Goal: Task Accomplishment & Management: Manage account settings

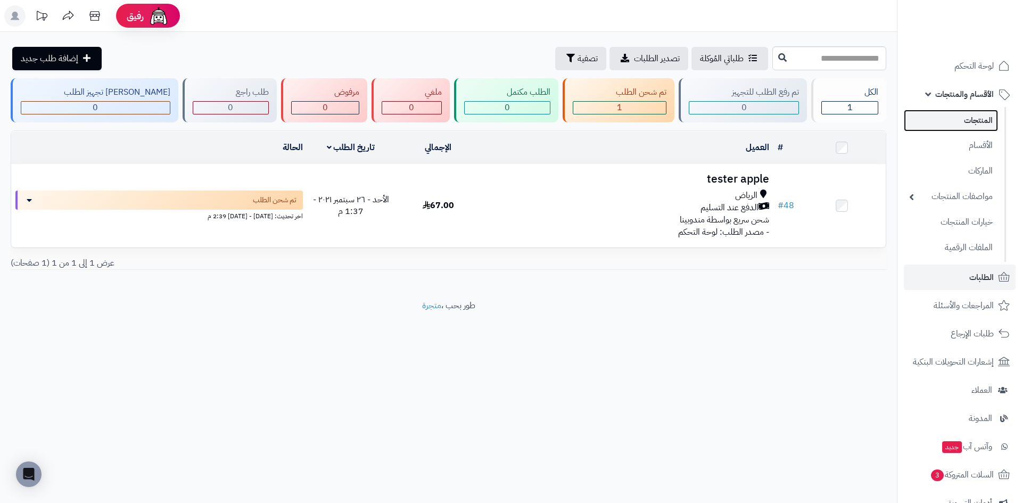
click at [974, 119] on link "المنتجات" at bounding box center [951, 121] width 94 height 22
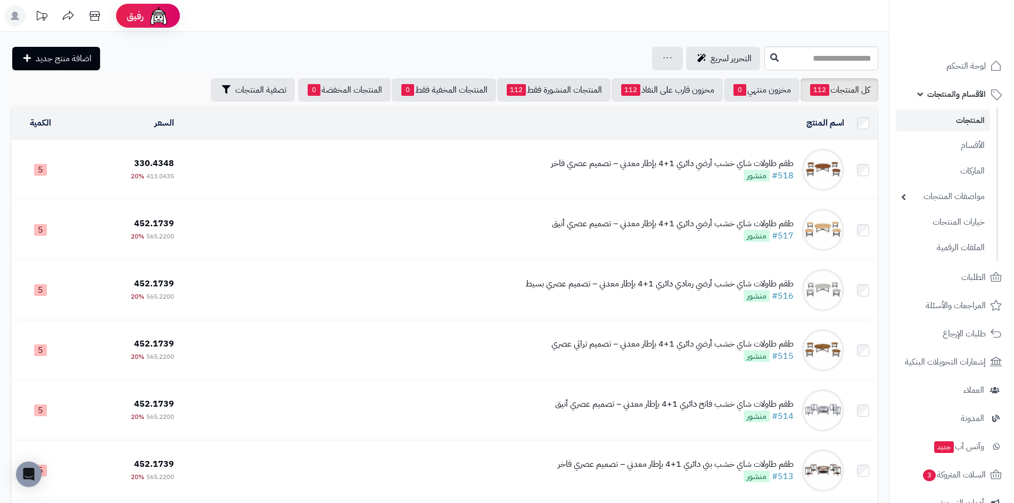
click at [949, 96] on span "الأقسام والمنتجات" at bounding box center [956, 94] width 59 height 15
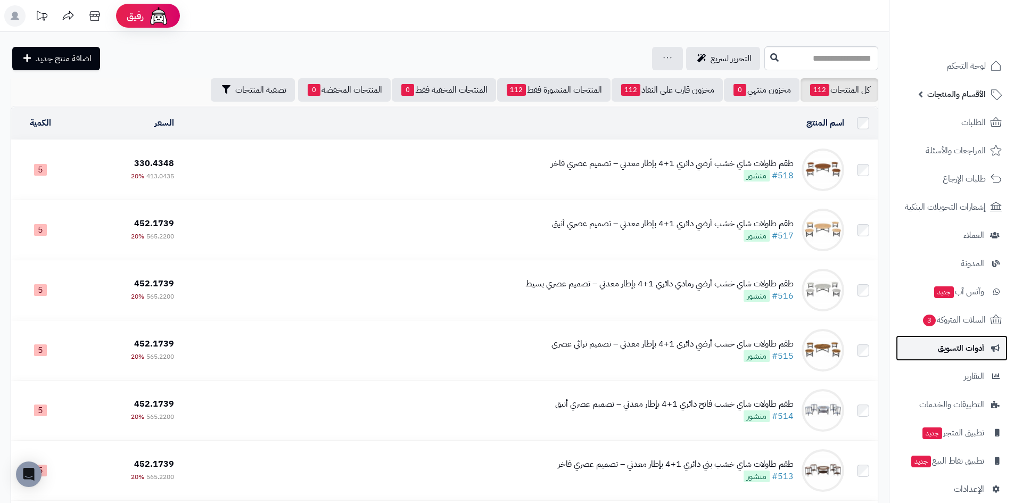
click at [952, 352] on span "أدوات التسويق" at bounding box center [961, 348] width 46 height 15
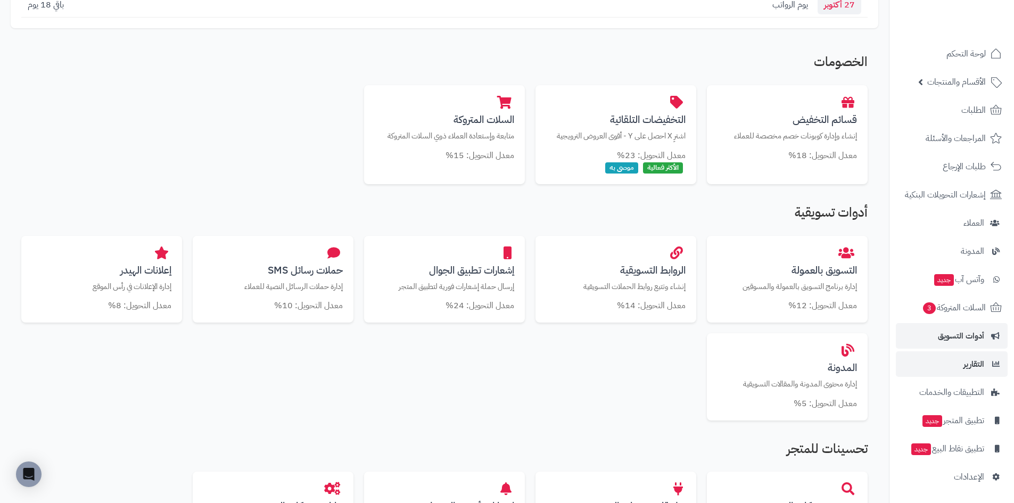
scroll to position [213, 0]
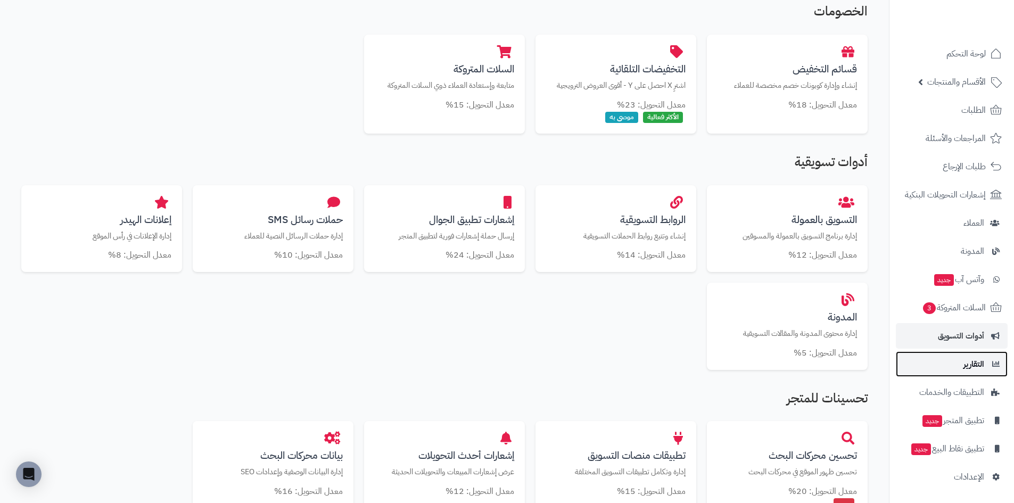
click at [960, 371] on link "التقارير" at bounding box center [952, 364] width 112 height 26
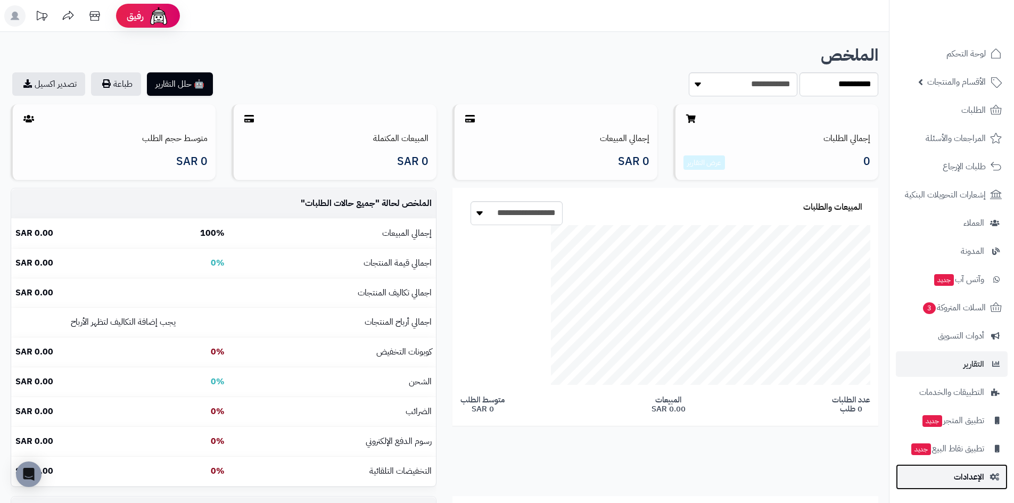
click at [979, 475] on span "الإعدادات" at bounding box center [969, 476] width 30 height 15
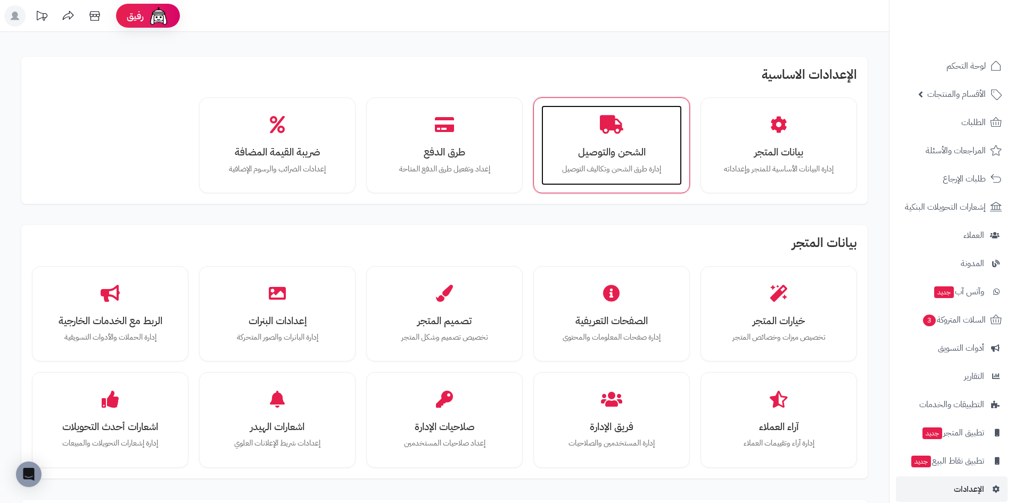
click at [619, 149] on h3 "الشحن والتوصيل" at bounding box center [611, 151] width 119 height 11
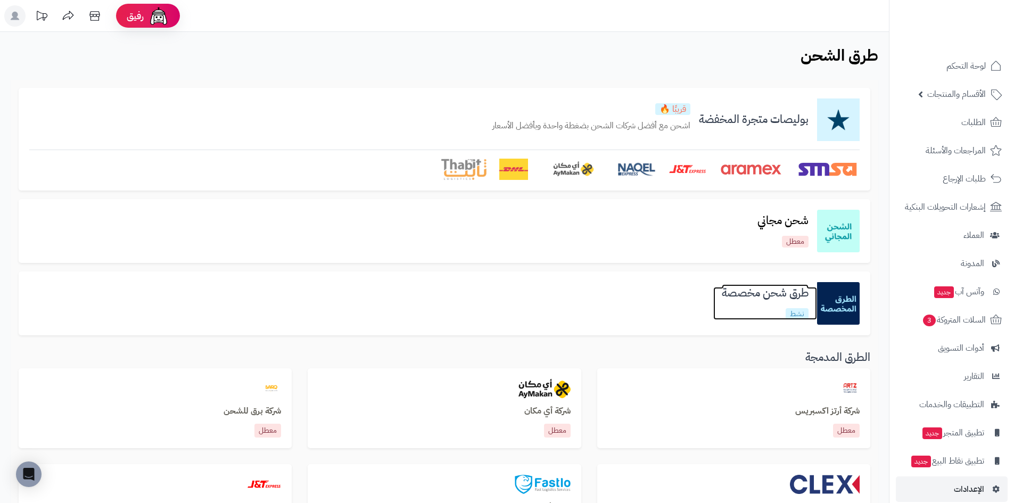
click at [779, 308] on link "طرق شحن مخصصة نشط" at bounding box center [765, 303] width 104 height 32
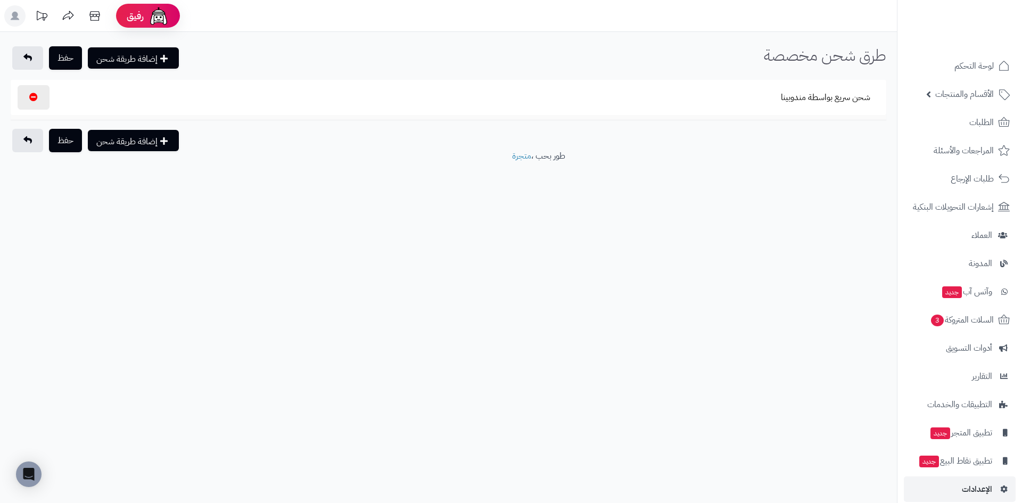
click at [609, 95] on section "شحن سريع بواسطة مندوبينا" at bounding box center [448, 97] width 865 height 24
